Goal: Information Seeking & Learning: Learn about a topic

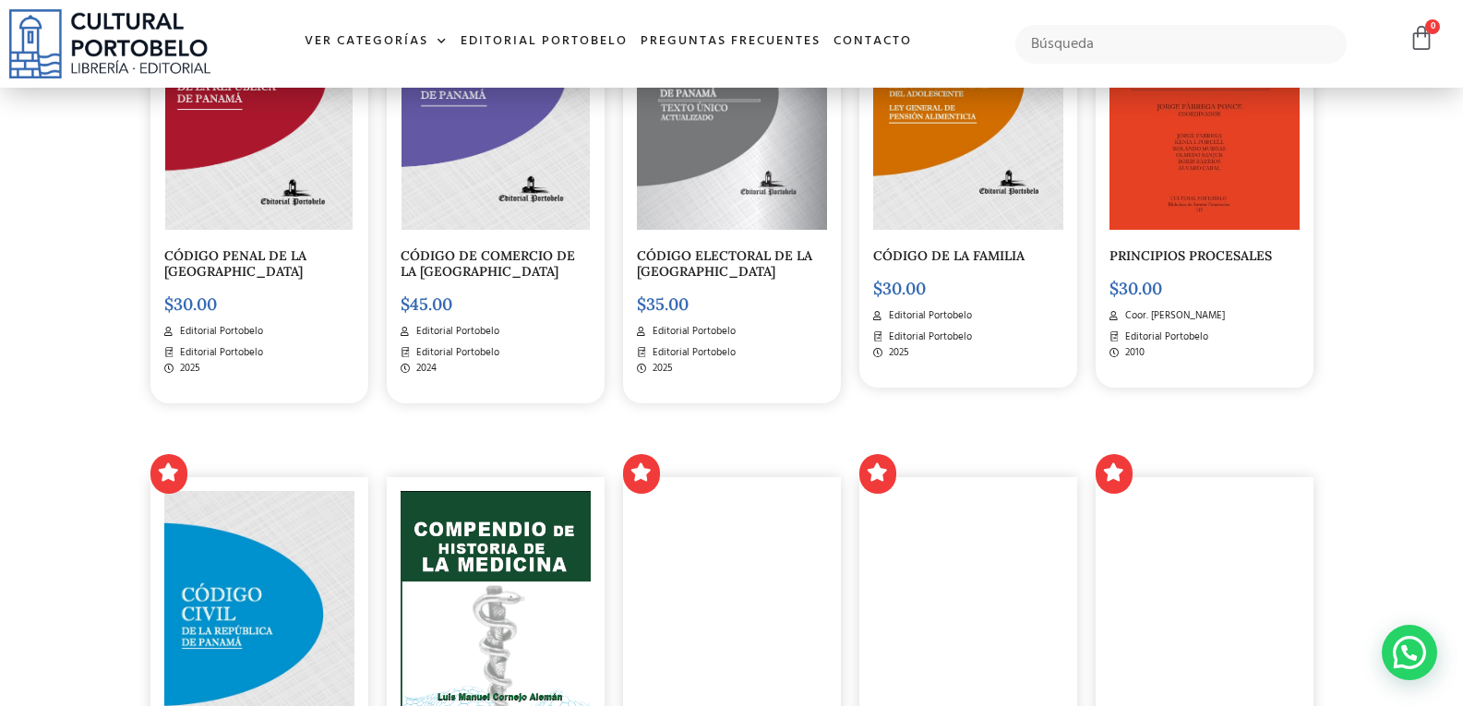
scroll to position [1938, 0]
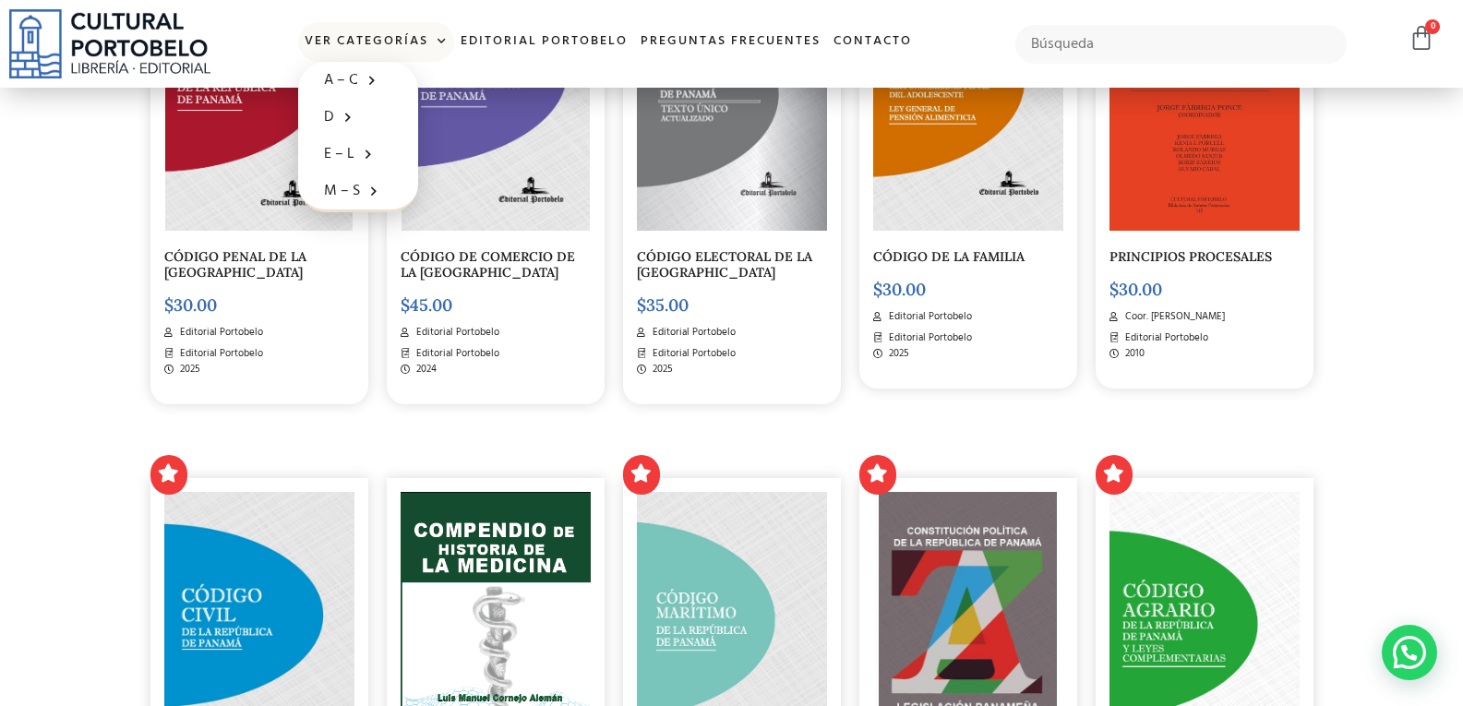
click at [423, 41] on link "Ver Categorías" at bounding box center [376, 42] width 156 height 40
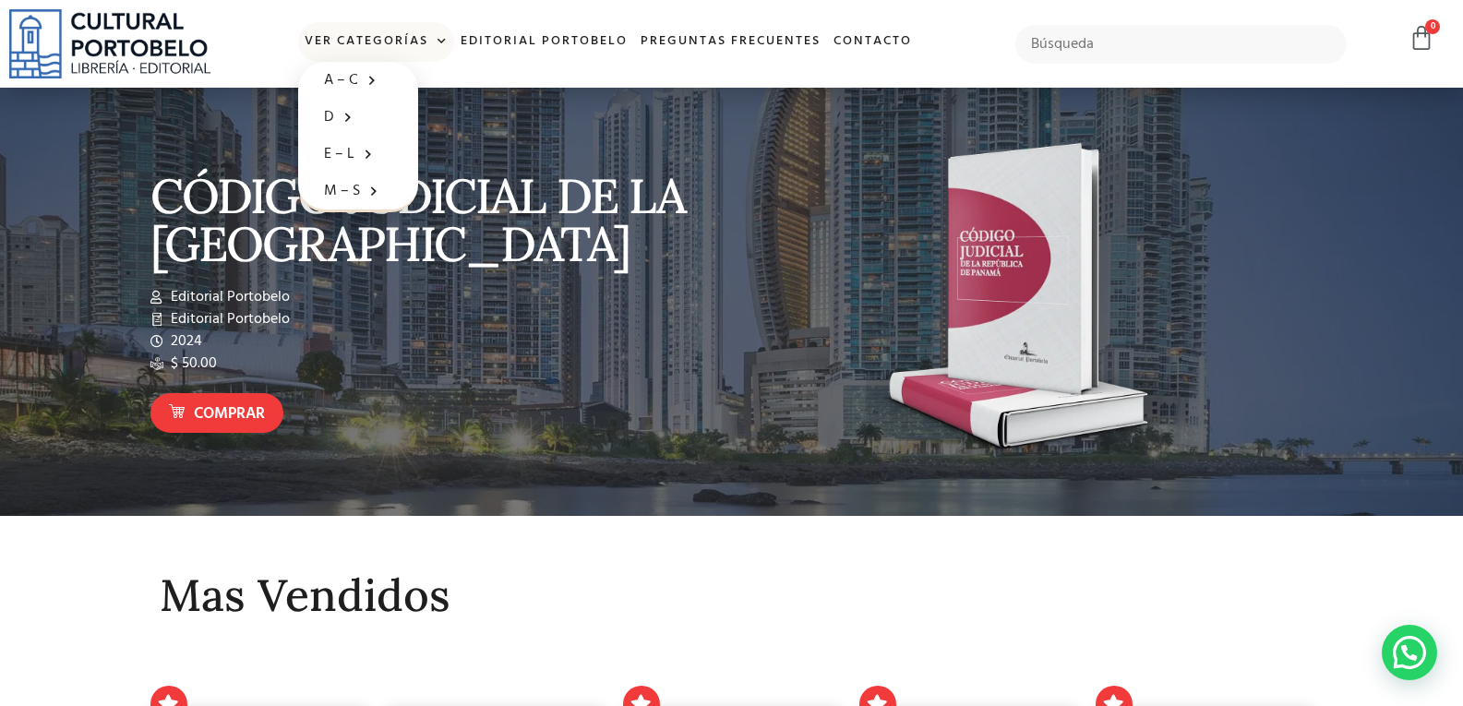
click at [384, 51] on link "Ver Categorías" at bounding box center [376, 42] width 156 height 40
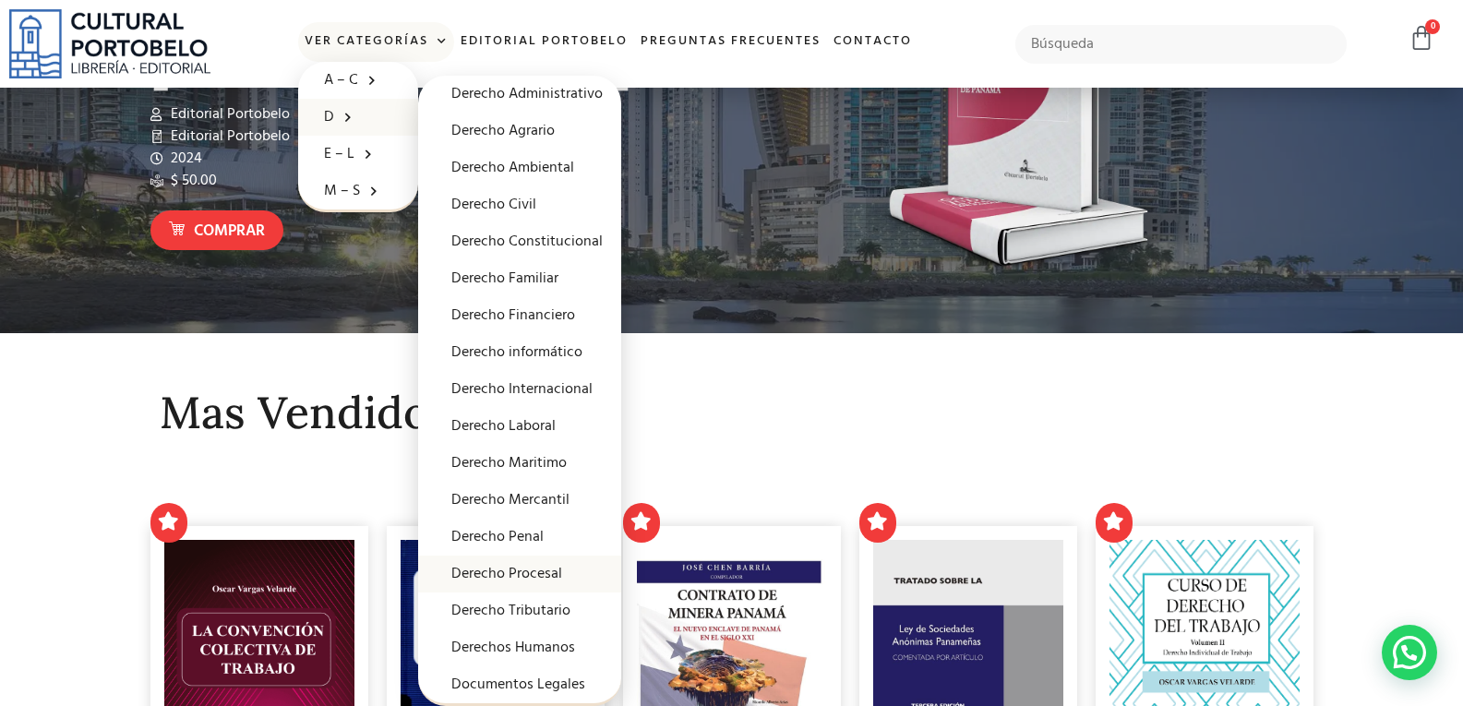
scroll to position [185, 0]
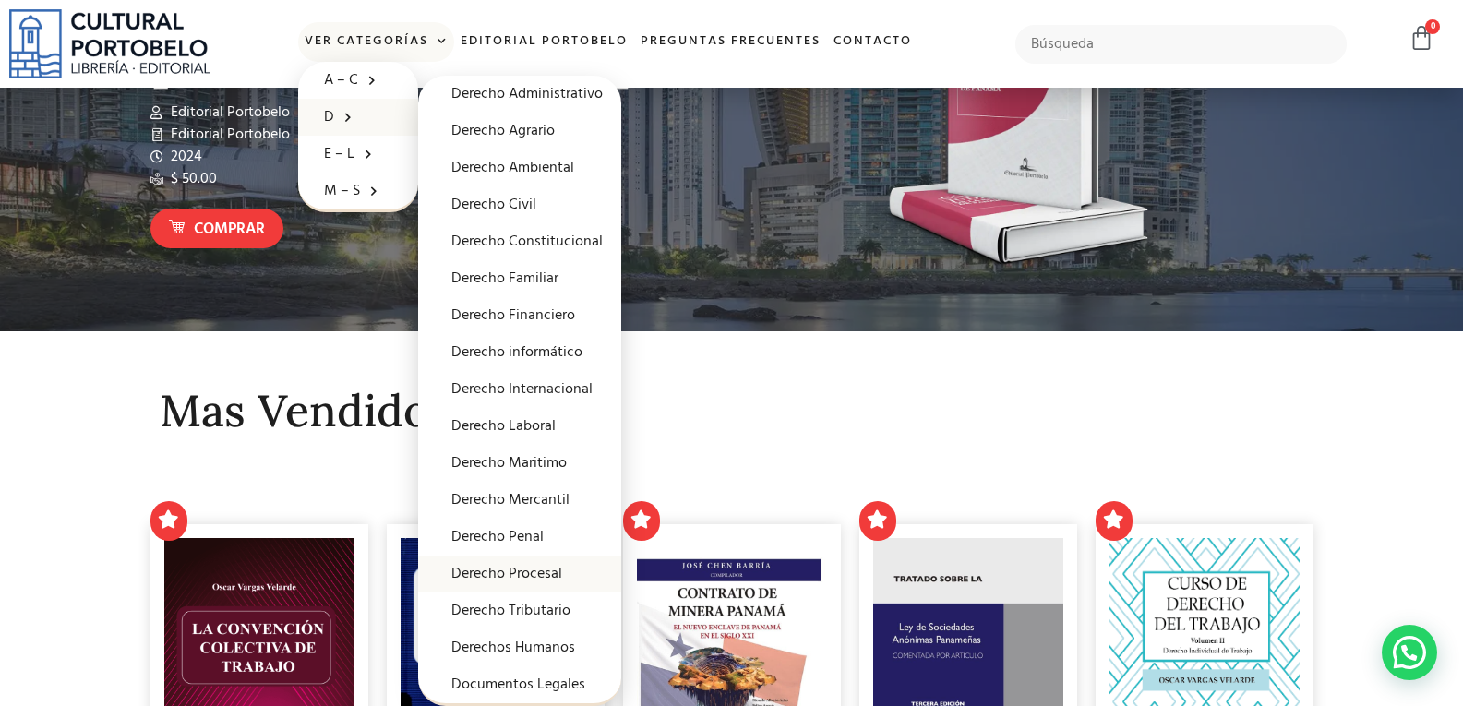
click at [542, 567] on link "Derecho Procesal" at bounding box center [519, 574] width 203 height 37
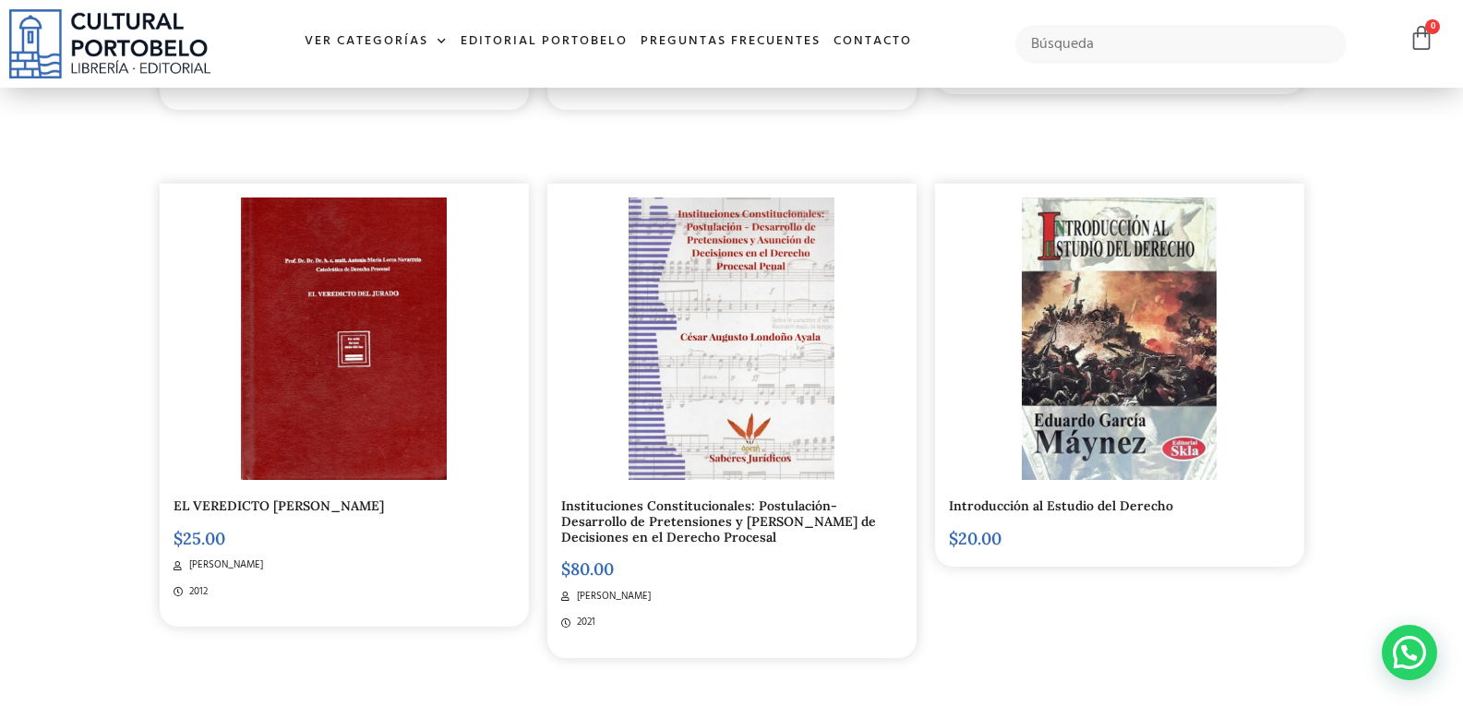
scroll to position [1384, 0]
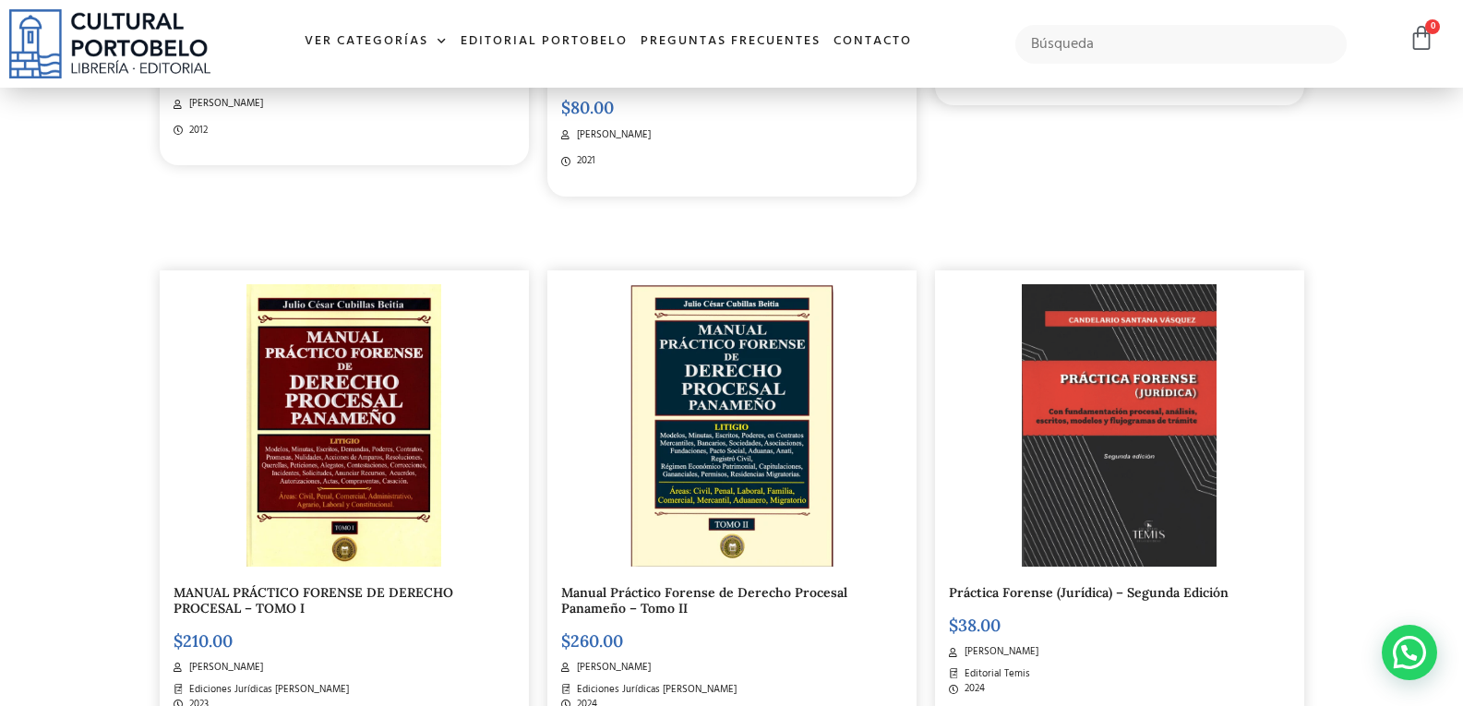
click at [270, 606] on link "MANUAL PRÁCTICO FORENSE DE DERECHO PROCESAL – TOMO I" at bounding box center [314, 600] width 280 height 32
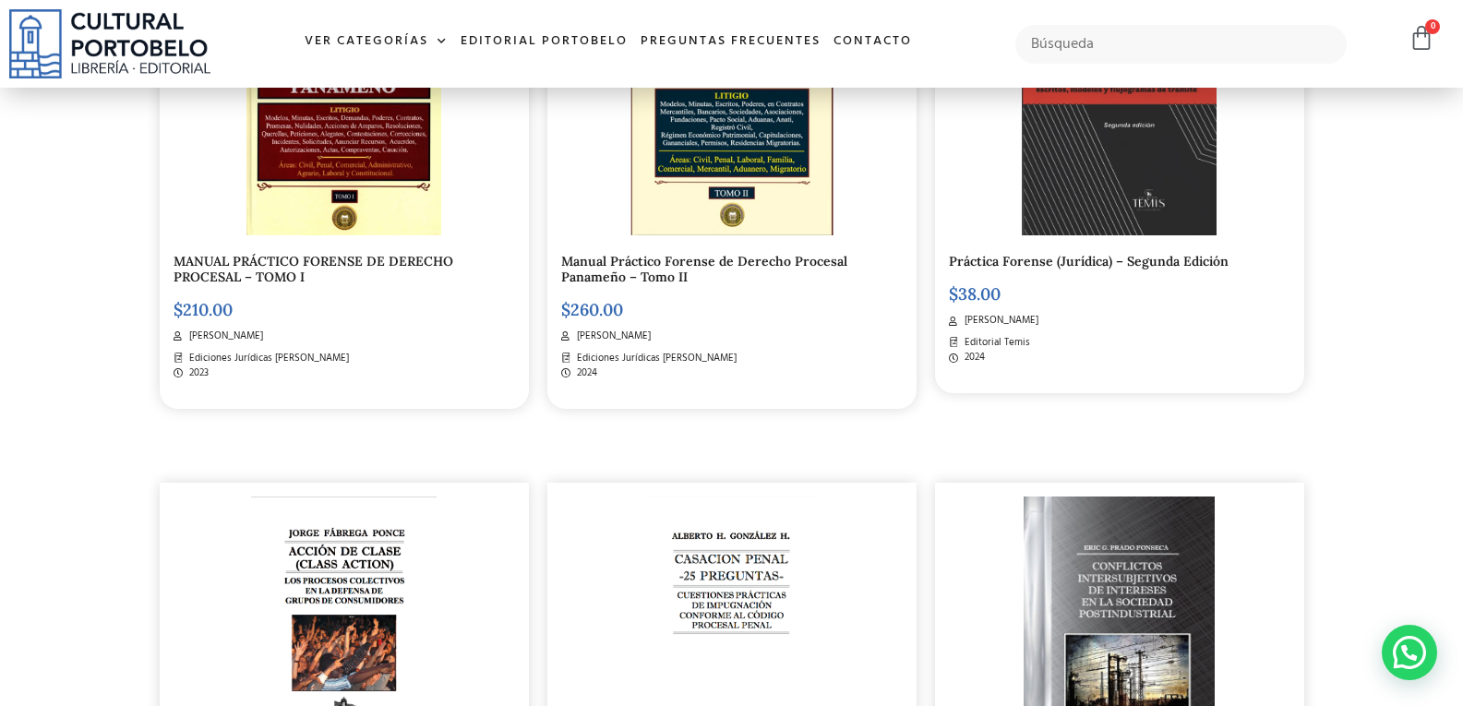
scroll to position [1752, 0]
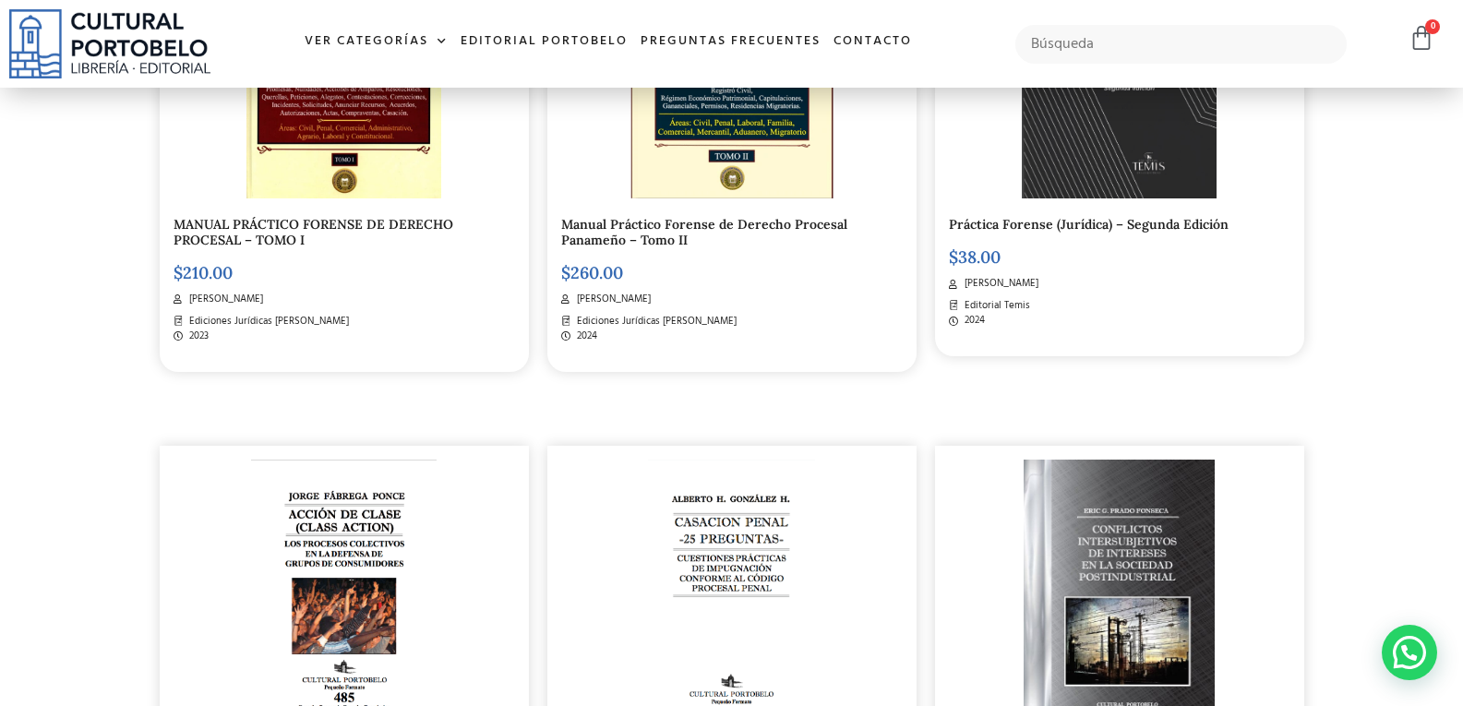
click at [1151, 223] on link "Práctica Forense (Jurídica) – Segunda Edición" at bounding box center [1089, 224] width 280 height 17
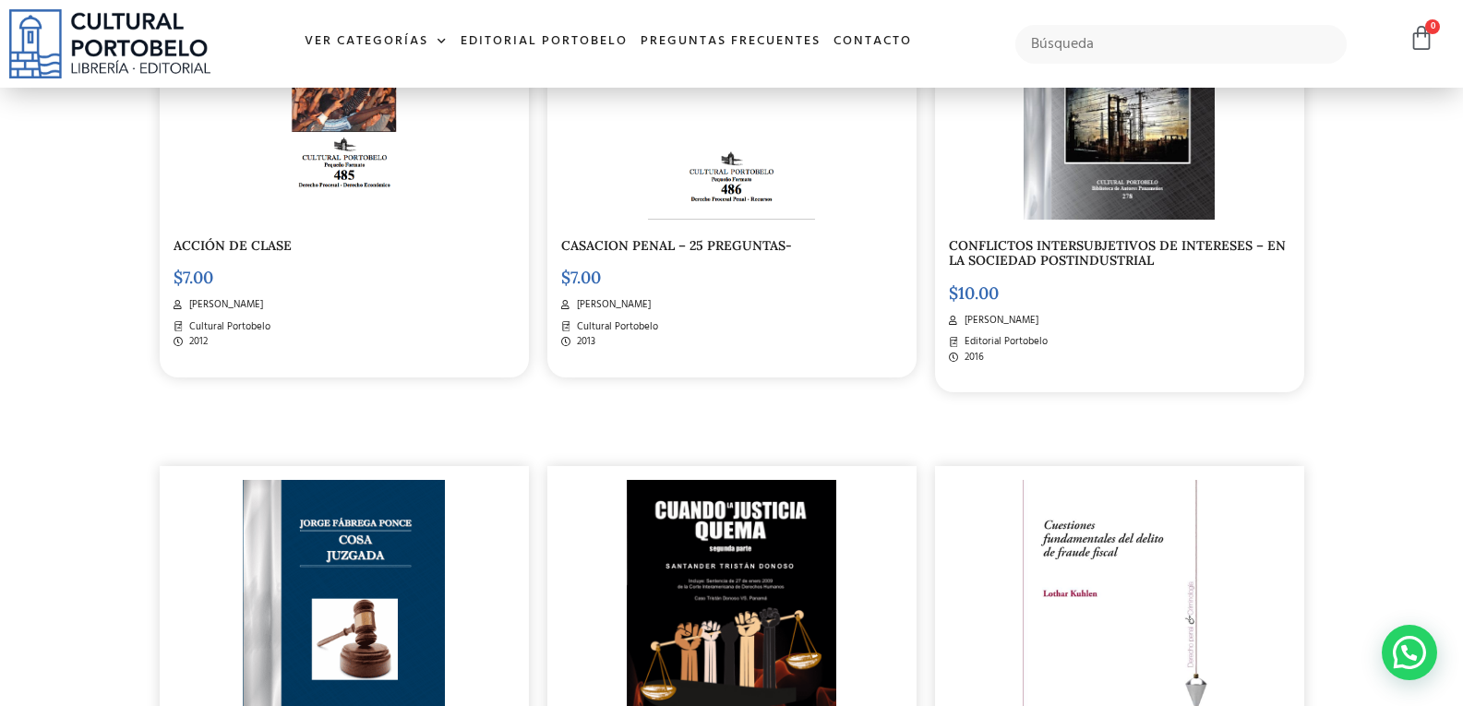
scroll to position [1843, 0]
